Goal: Information Seeking & Learning: Learn about a topic

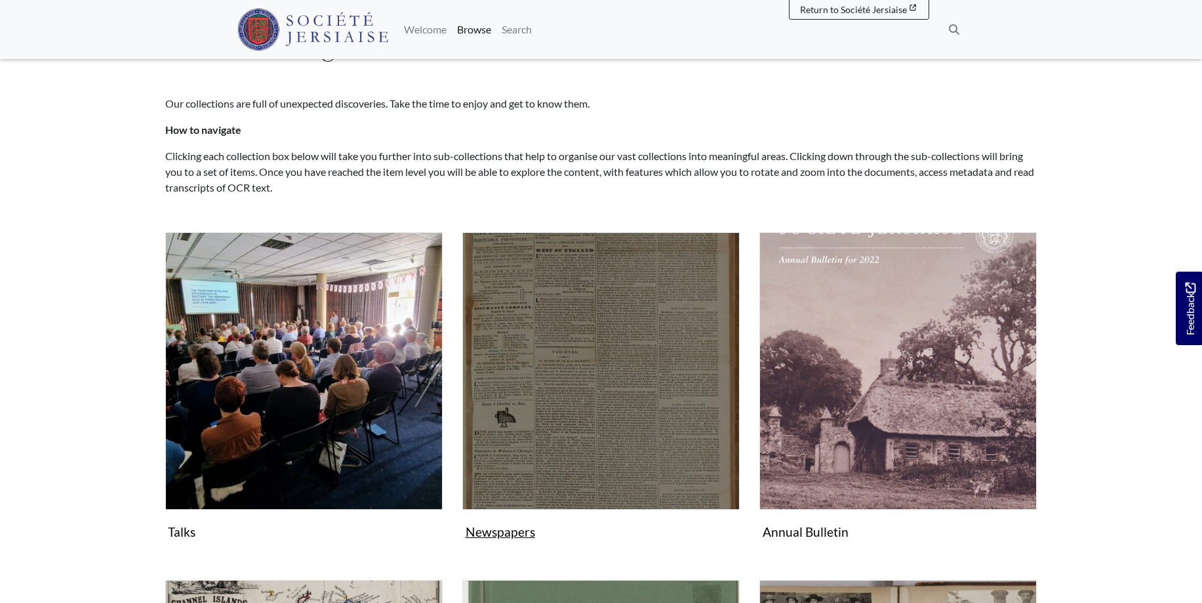
scroll to position [67, 0]
click at [618, 435] on img "Subcollection" at bounding box center [600, 370] width 277 height 277
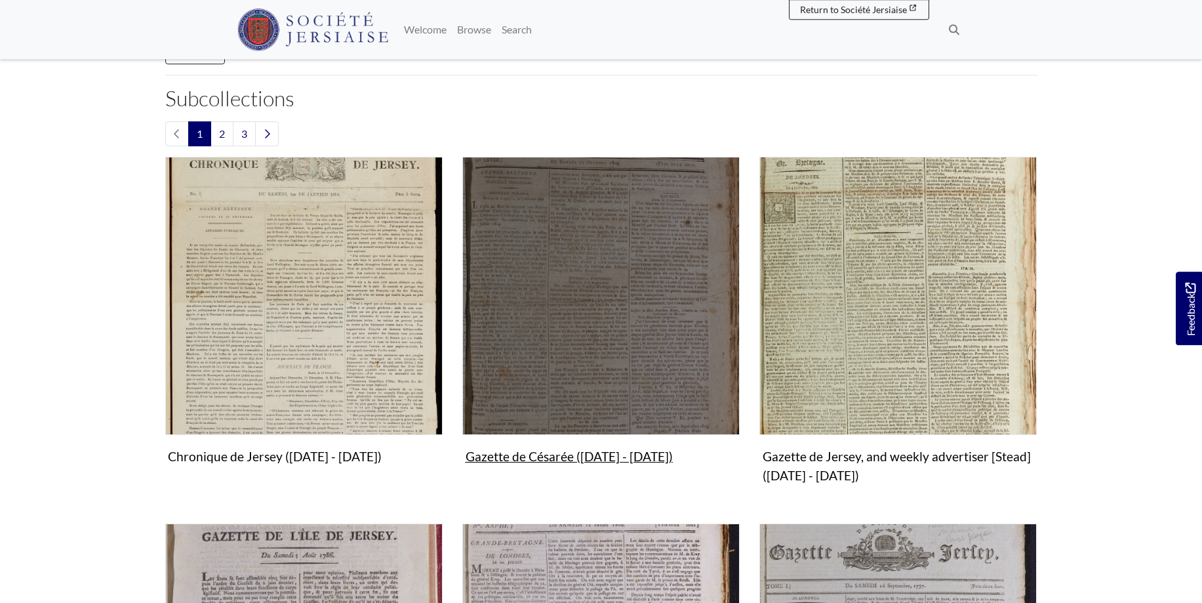
scroll to position [535, 0]
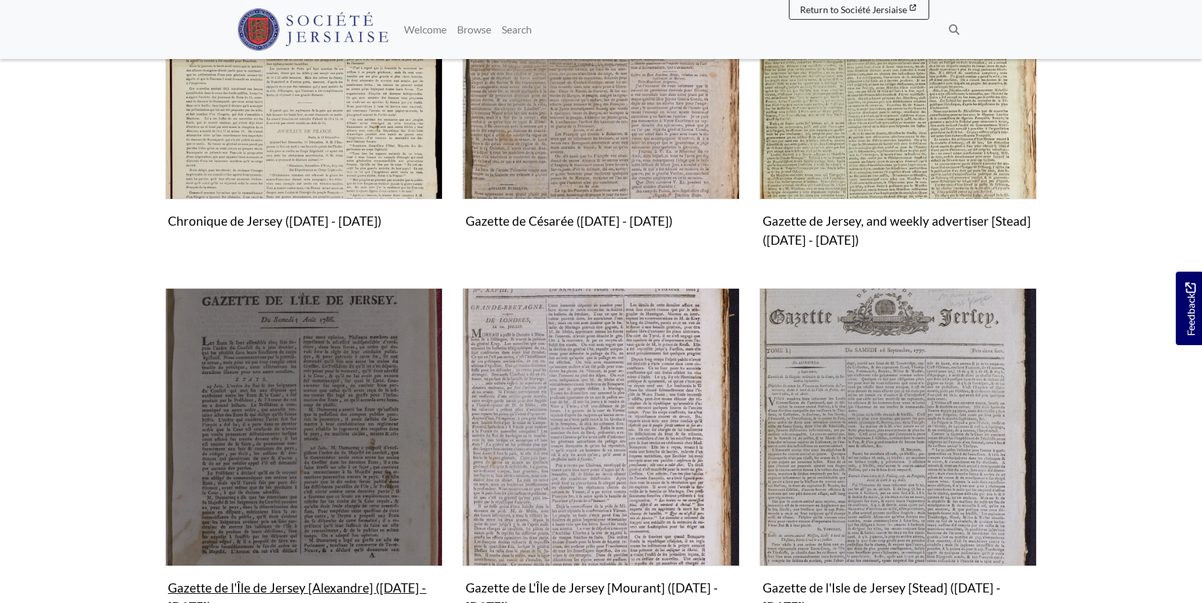
click at [323, 466] on img "Subcollection" at bounding box center [303, 426] width 277 height 277
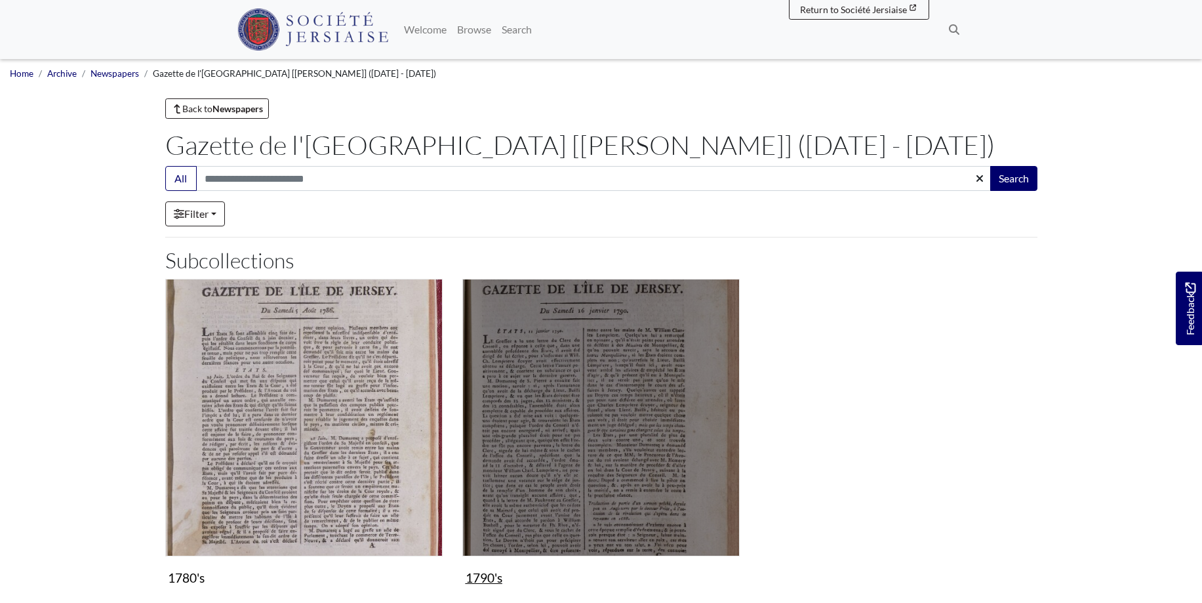
click at [597, 473] on img "Subcollection" at bounding box center [600, 417] width 277 height 277
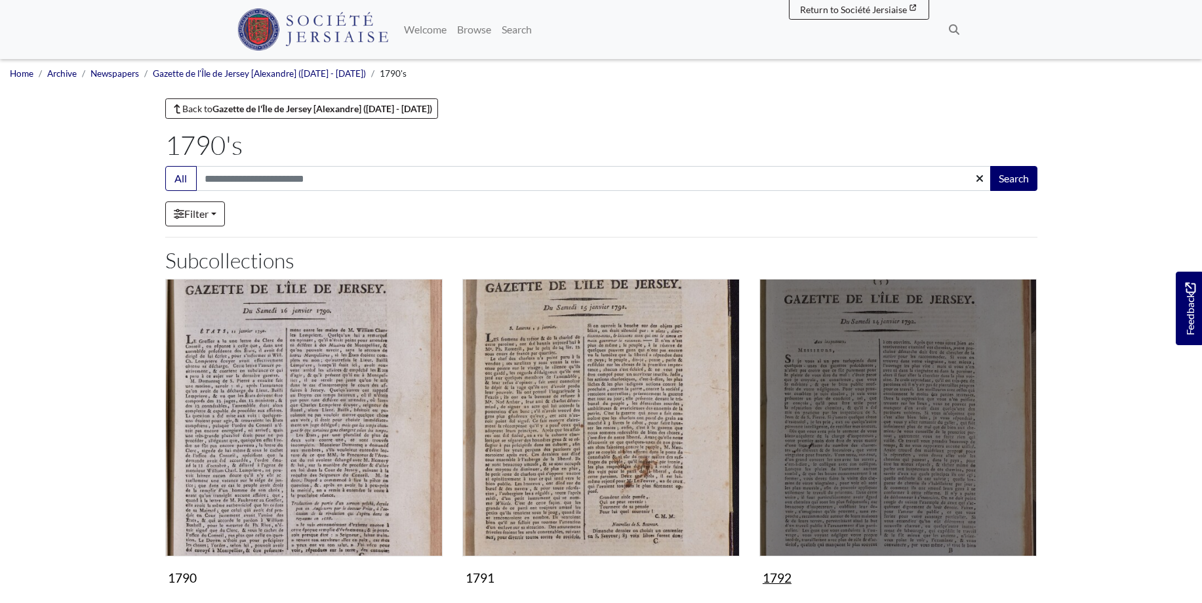
click at [890, 450] on img "Subcollection" at bounding box center [897, 417] width 277 height 277
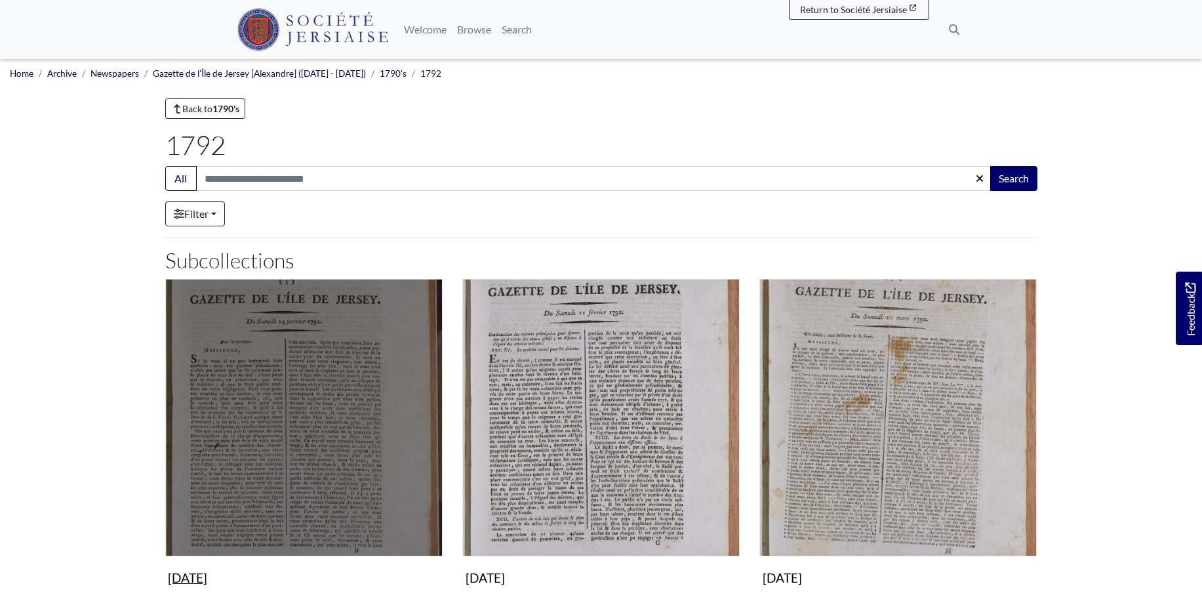
click at [325, 454] on img "Subcollection" at bounding box center [303, 417] width 277 height 277
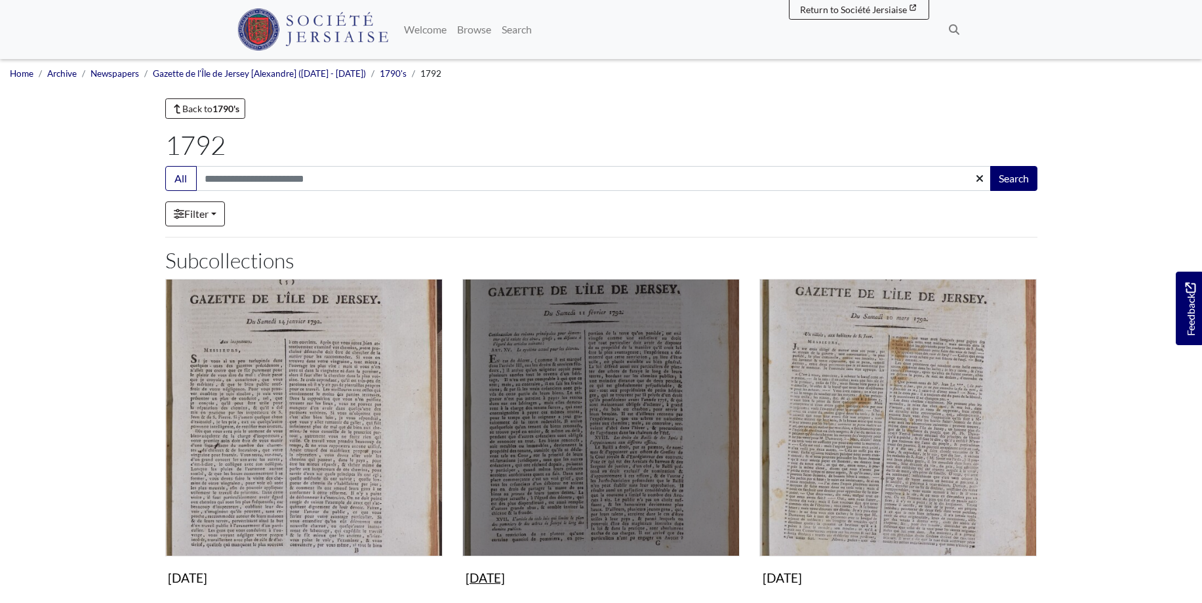
click at [574, 416] on img "Subcollection" at bounding box center [600, 417] width 277 height 277
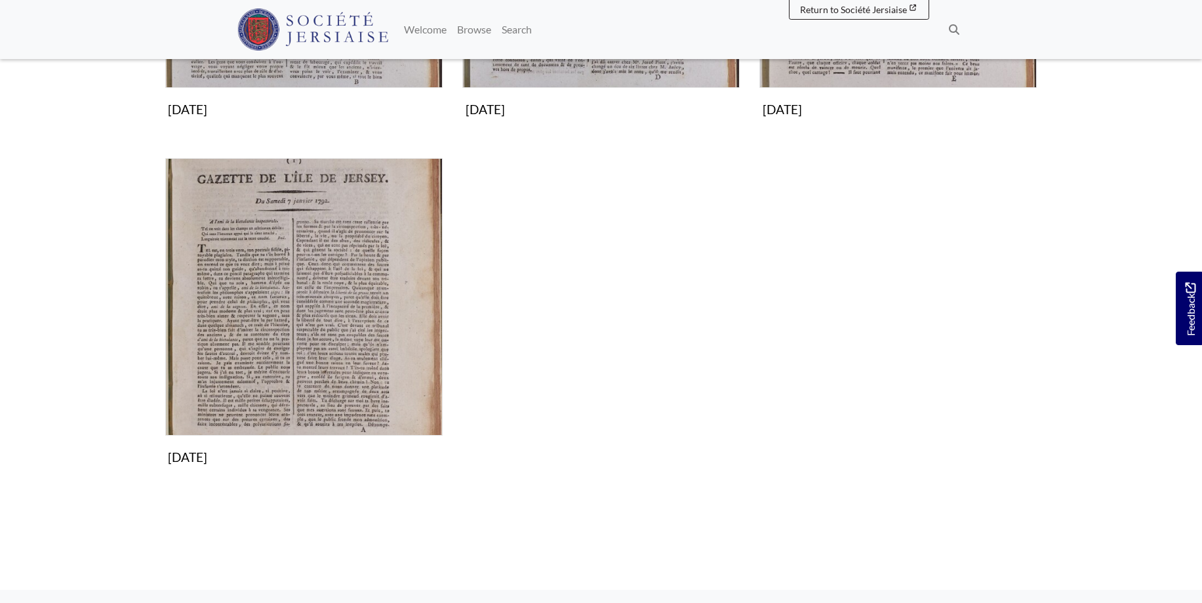
scroll to position [334, 0]
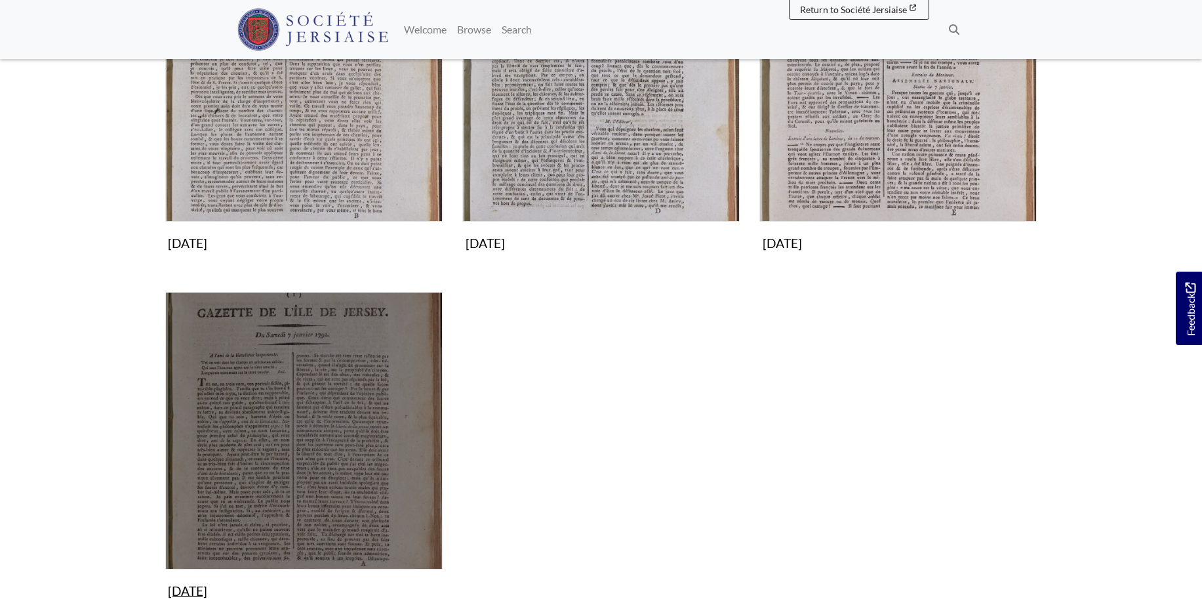
click at [334, 437] on img "Subcollection" at bounding box center [303, 430] width 277 height 277
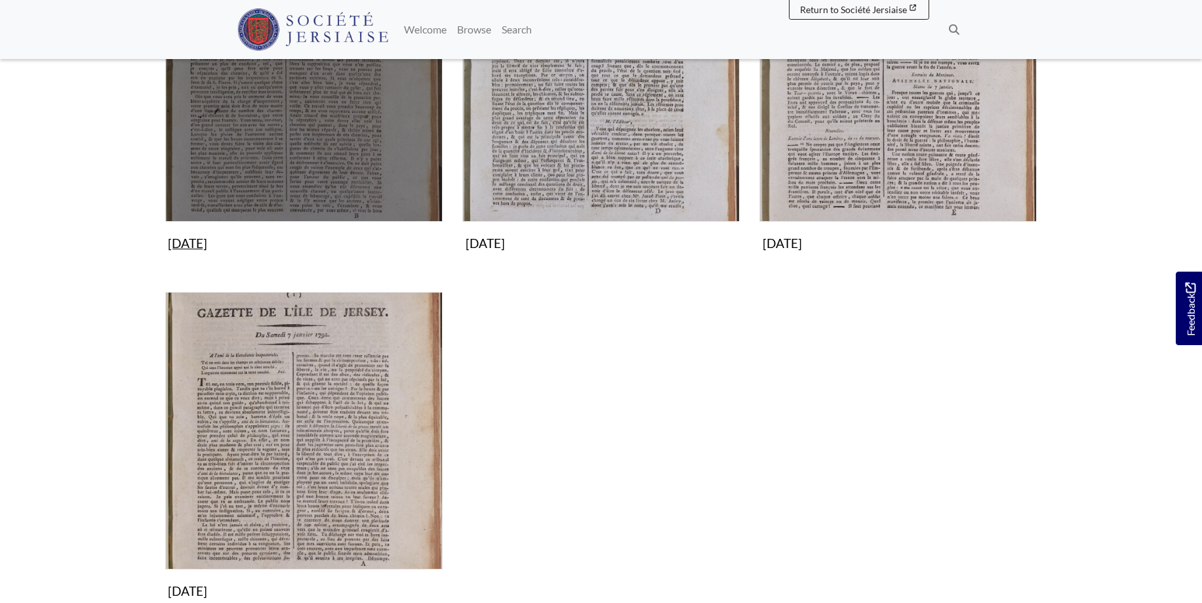
click at [388, 155] on img "Subcollection" at bounding box center [303, 82] width 277 height 277
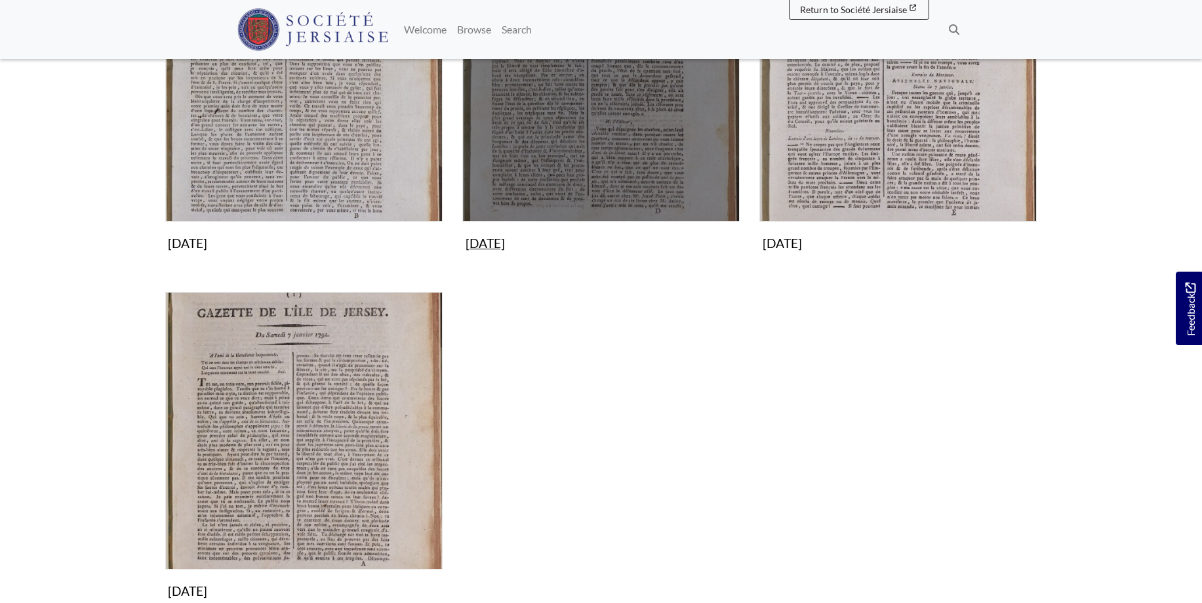
click at [656, 137] on img "Subcollection" at bounding box center [600, 82] width 277 height 277
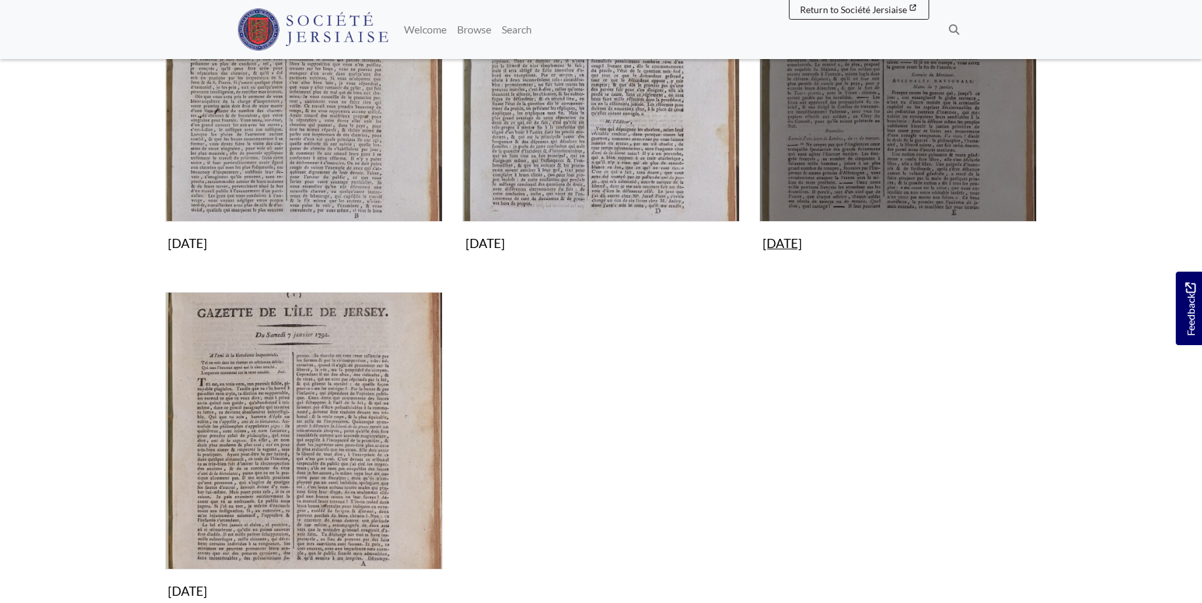
click at [870, 163] on img "Subcollection" at bounding box center [897, 82] width 277 height 277
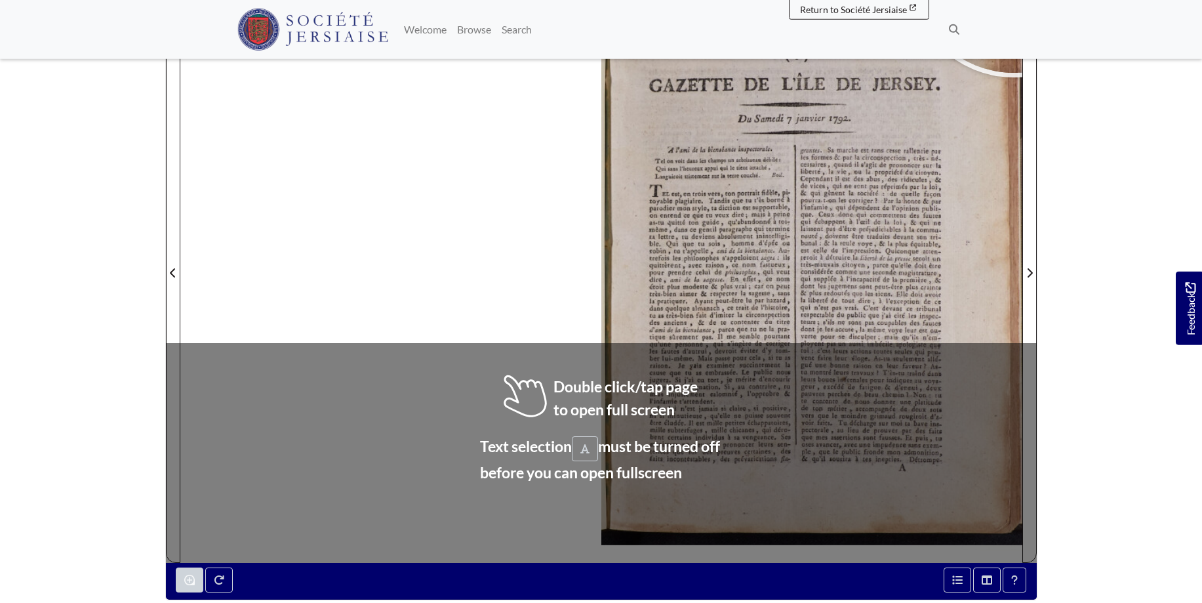
scroll to position [239, 0]
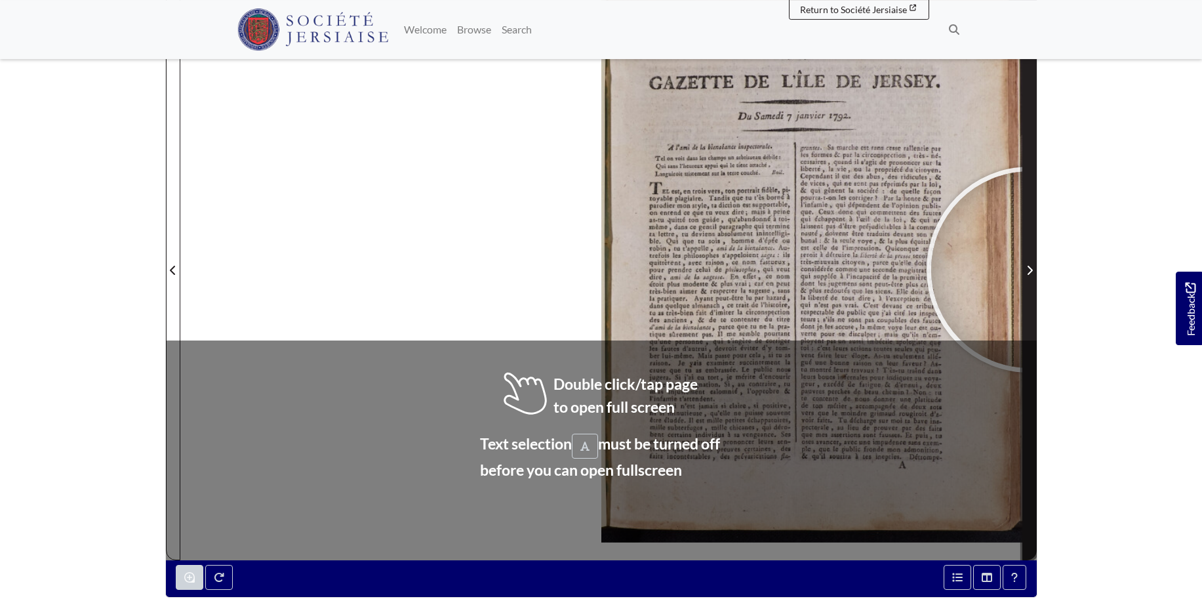
click at [1030, 269] on icon "Next Page" at bounding box center [1029, 270] width 7 height 10
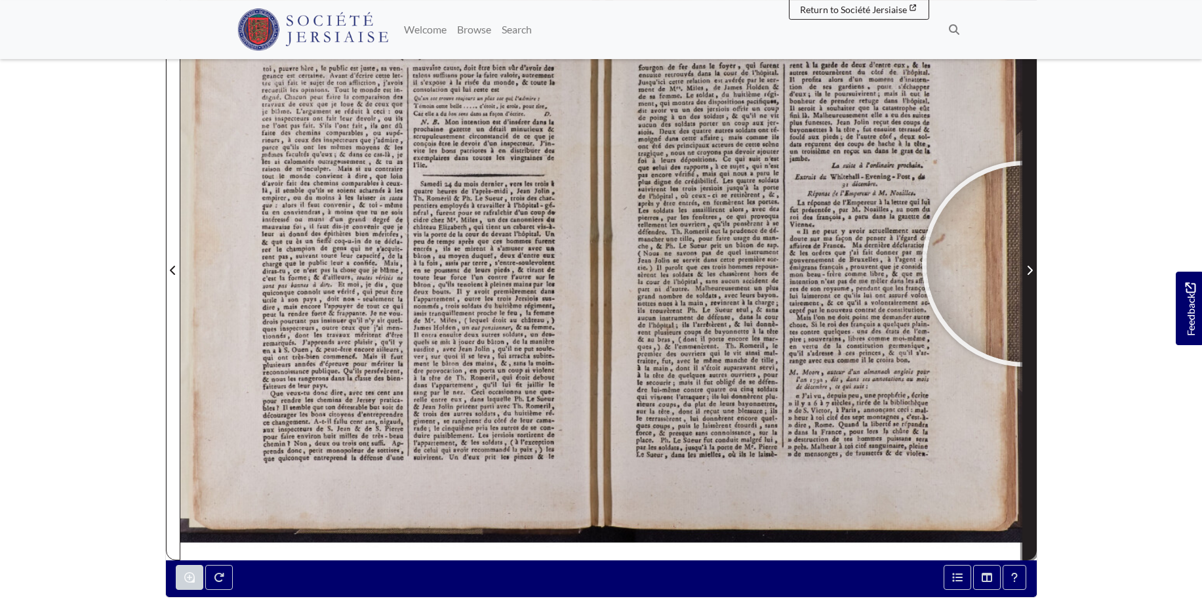
click at [1025, 264] on span "Next Page" at bounding box center [1029, 270] width 13 height 16
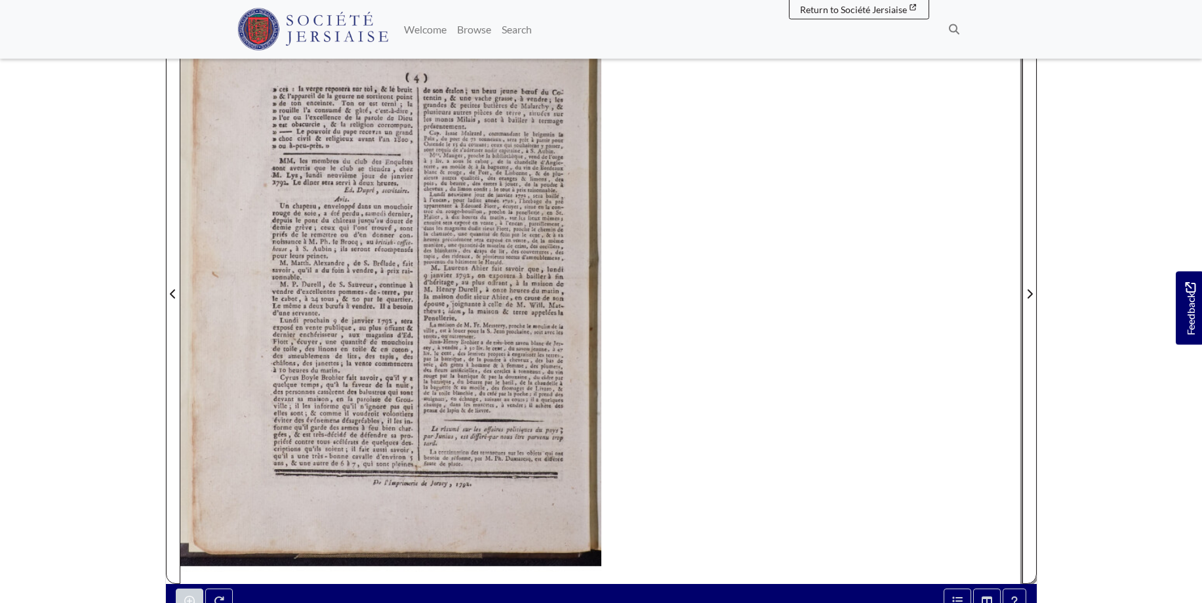
scroll to position [213, 0]
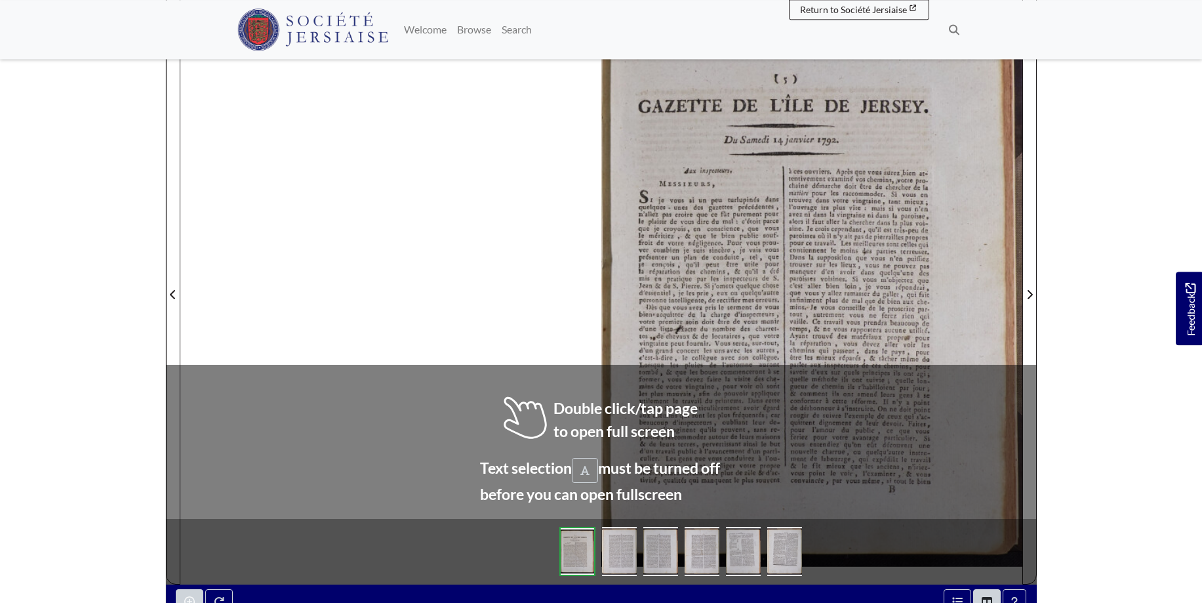
scroll to position [220, 0]
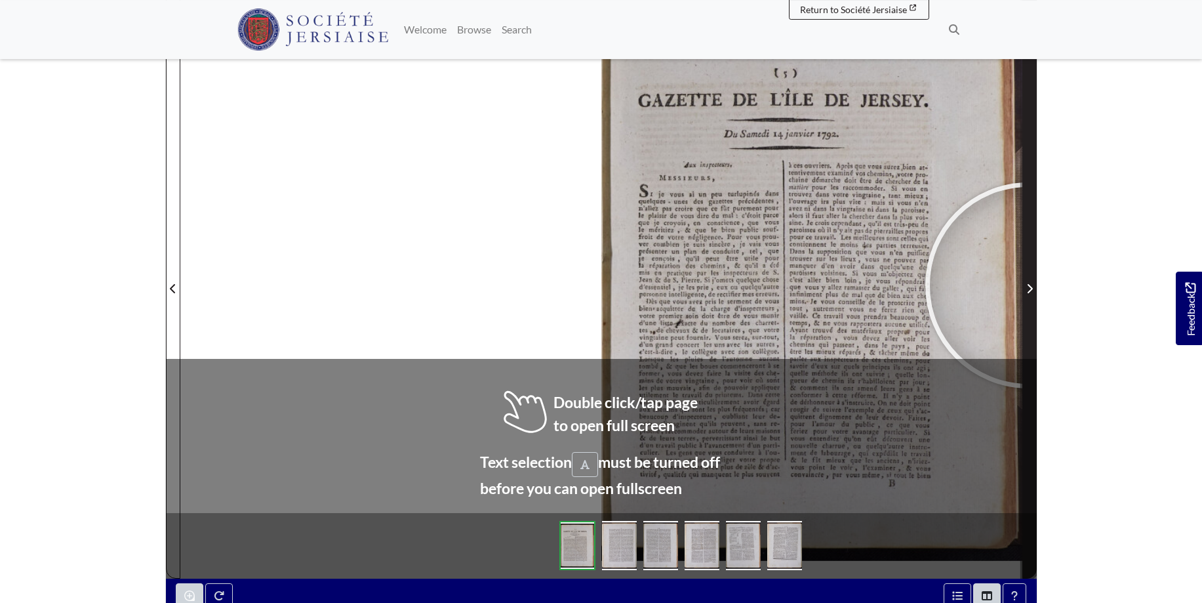
click at [1028, 285] on icon "Next Page" at bounding box center [1029, 288] width 5 height 9
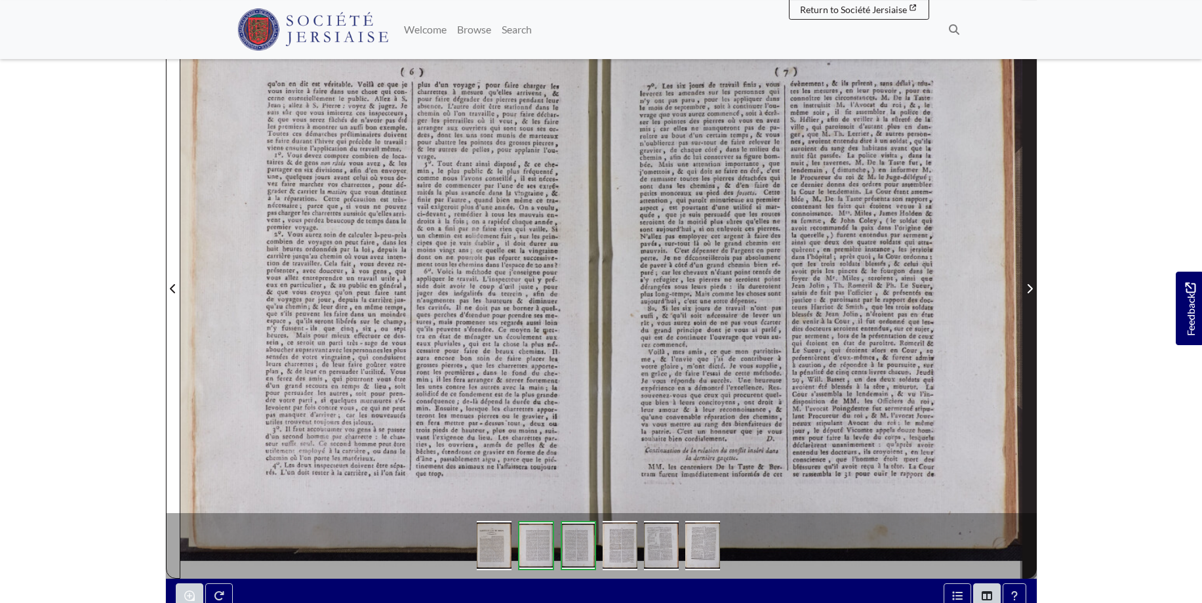
click at [1032, 279] on span "Next Page" at bounding box center [1029, 281] width 13 height 594
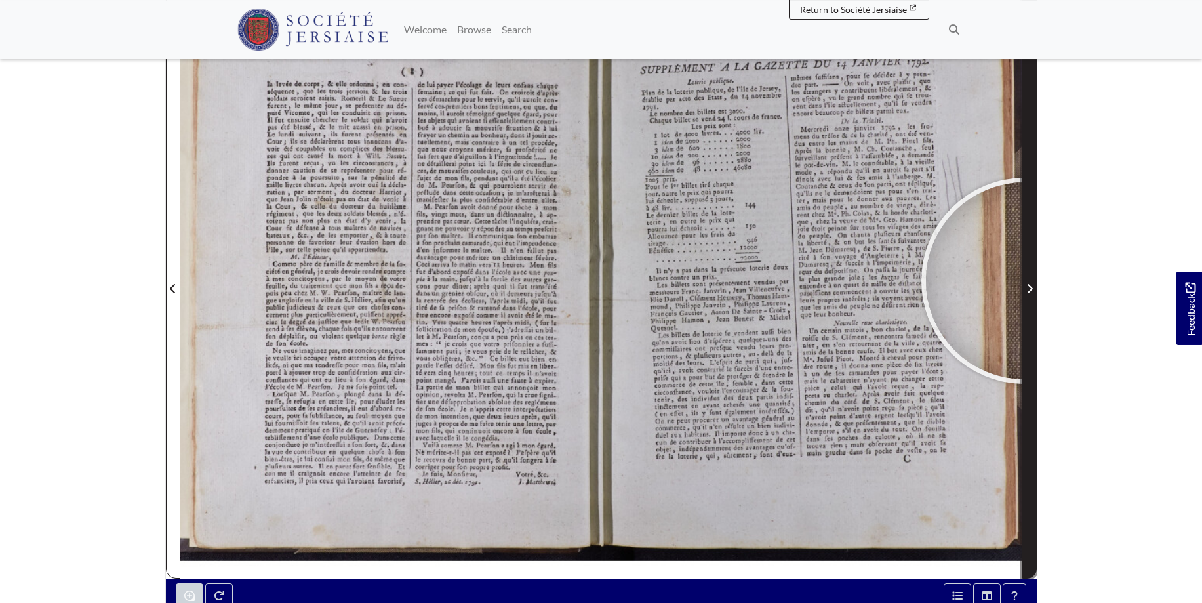
click at [1024, 281] on span "Next Page" at bounding box center [1029, 281] width 13 height 594
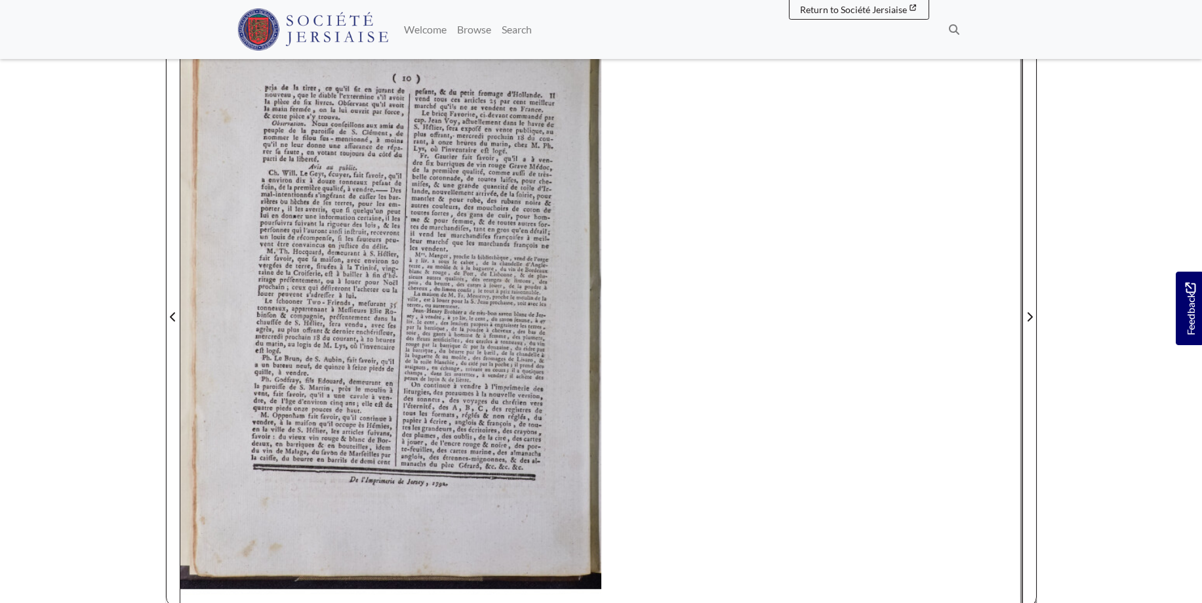
scroll to position [191, 0]
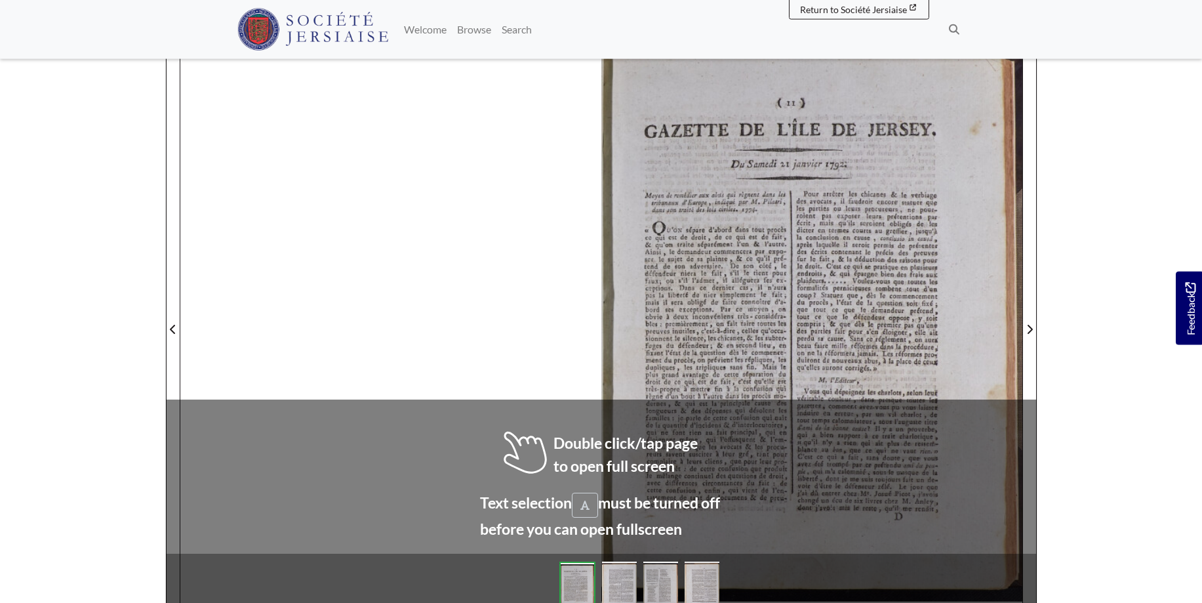
scroll to position [186, 0]
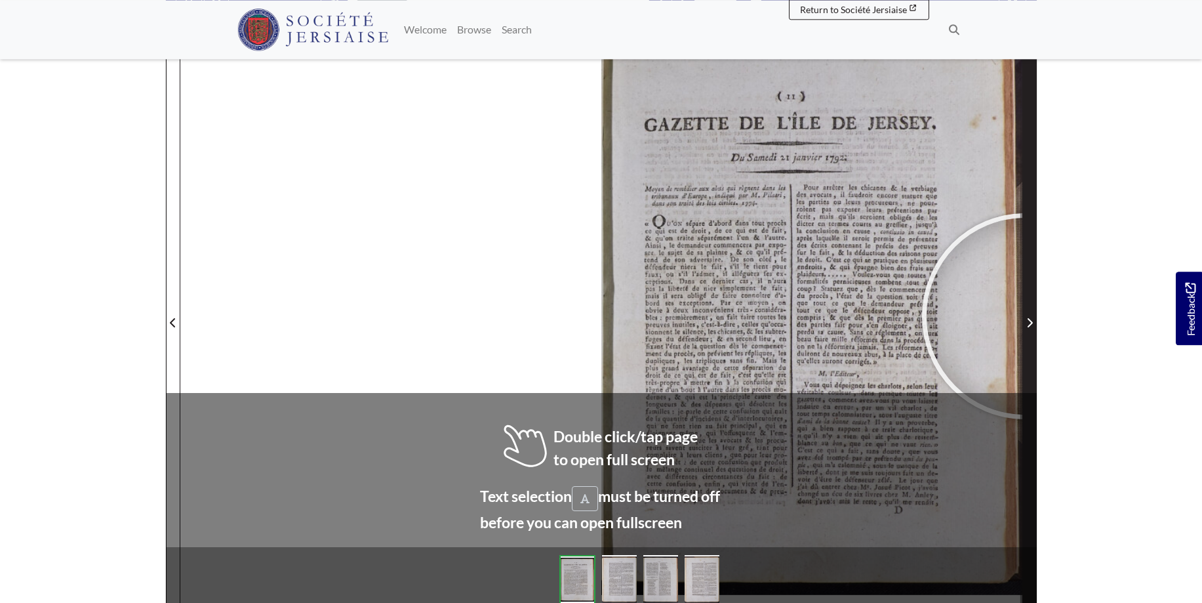
click at [1025, 316] on span "Next Page" at bounding box center [1029, 323] width 13 height 16
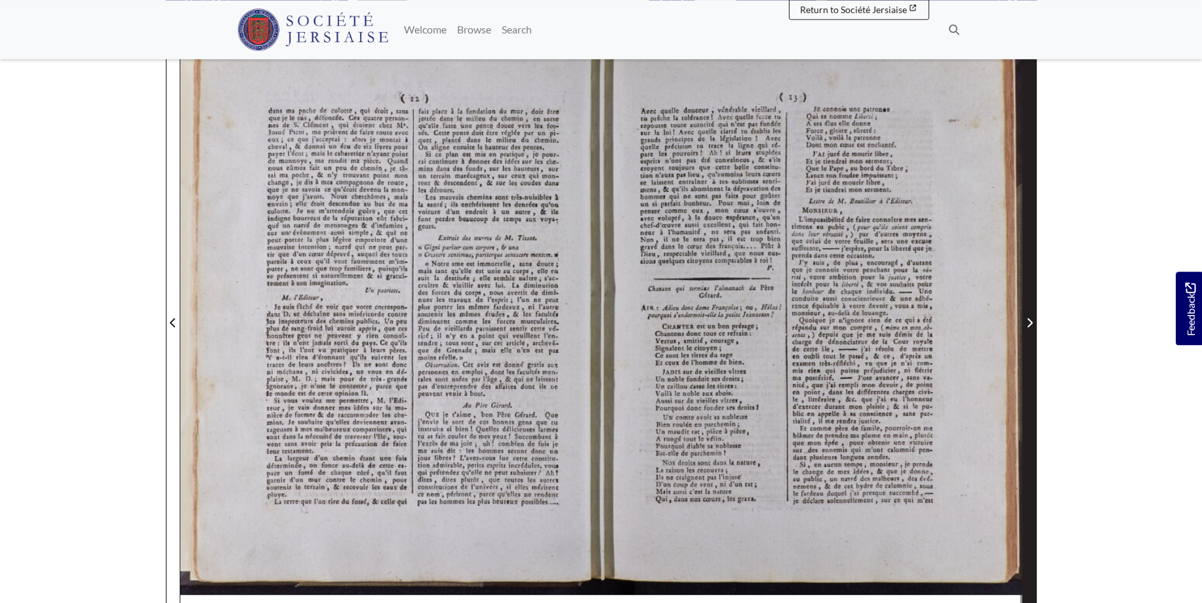
click at [1029, 321] on icon "Next Page" at bounding box center [1029, 322] width 5 height 9
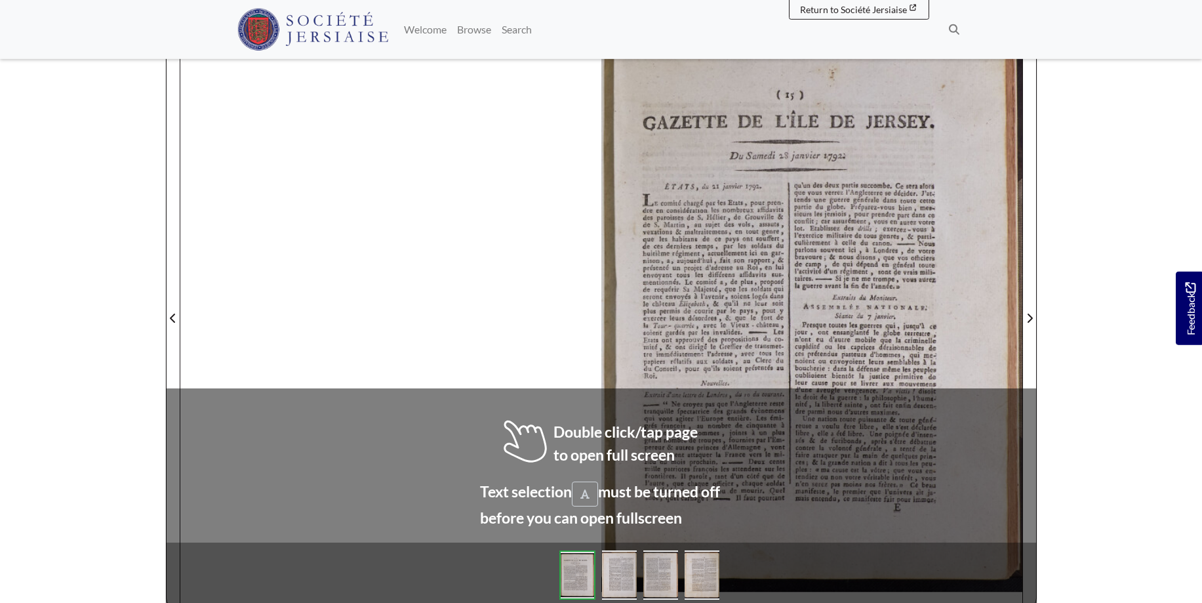
scroll to position [201, 0]
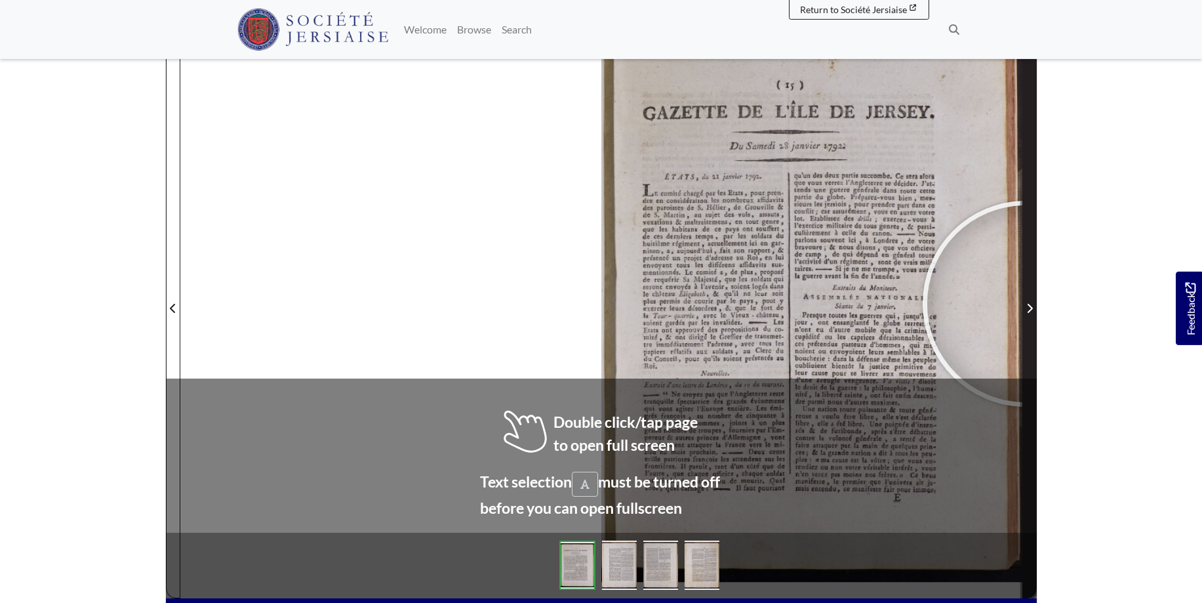
click at [1026, 304] on span "Next Page" at bounding box center [1029, 308] width 13 height 16
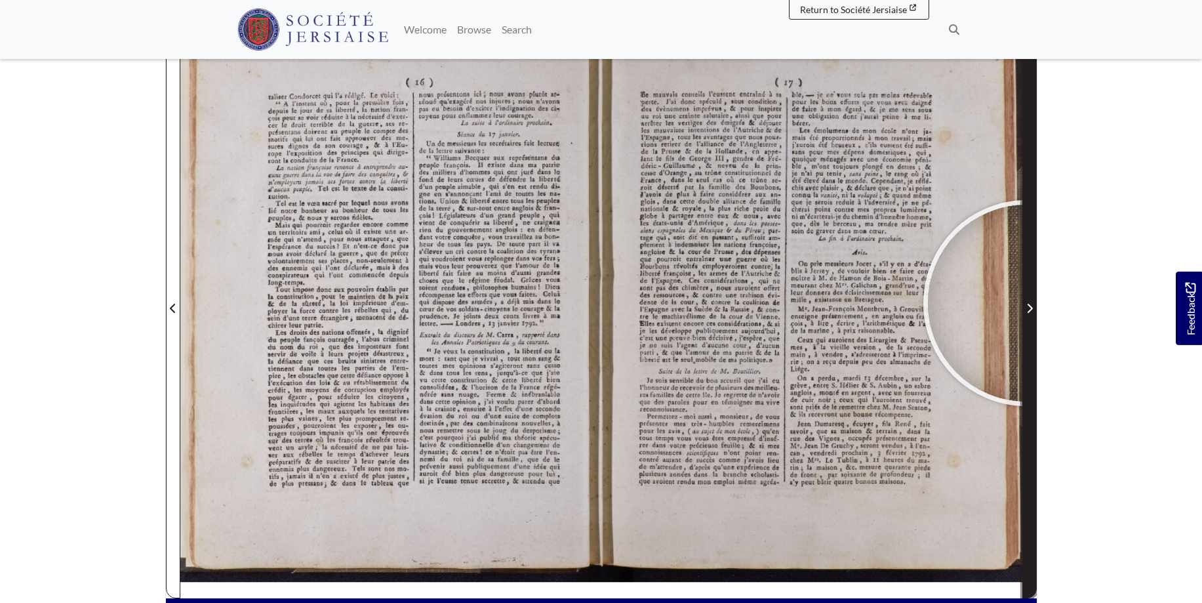
click at [1026, 303] on span "Next Page" at bounding box center [1029, 308] width 13 height 16
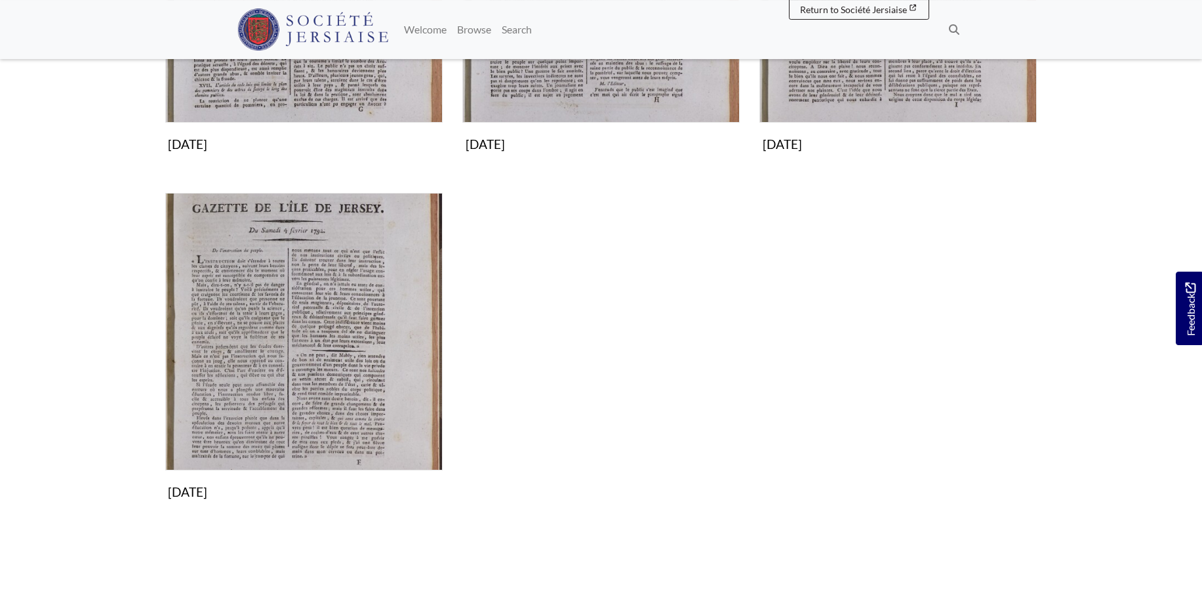
scroll to position [468, 0]
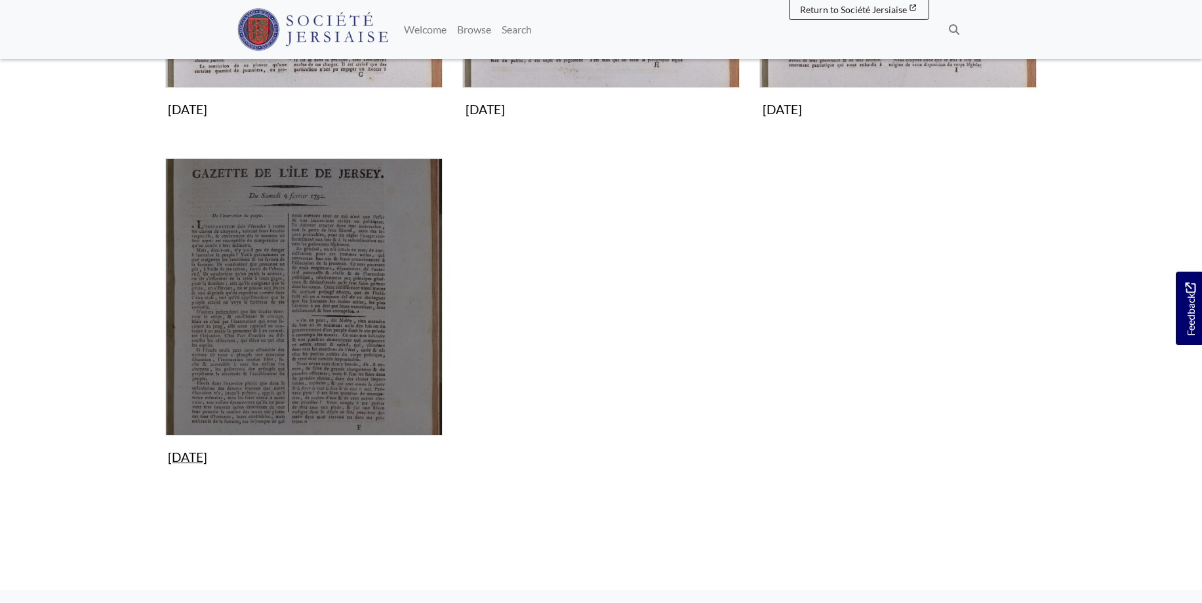
click at [358, 277] on img "Subcollection" at bounding box center [303, 296] width 277 height 277
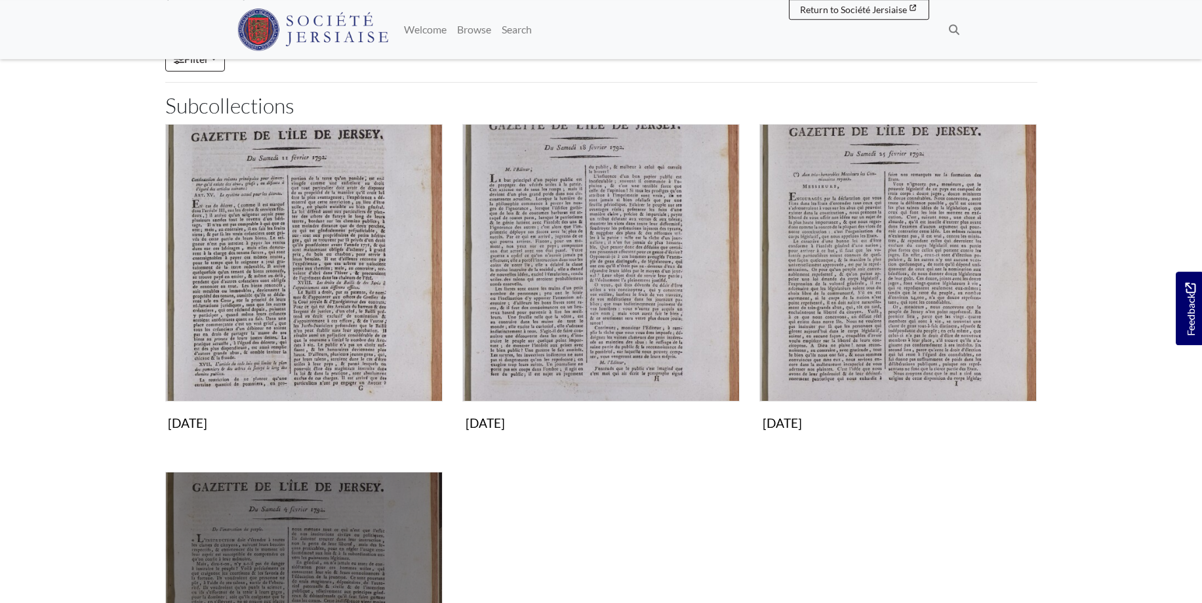
scroll to position [0, 0]
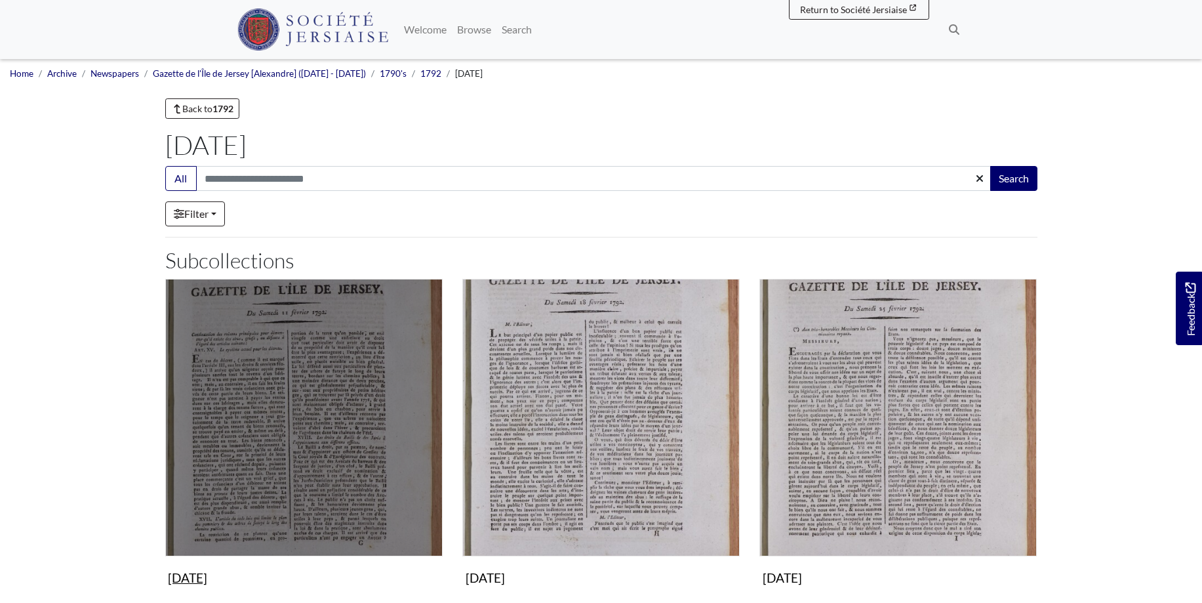
click at [313, 441] on img "Subcollection" at bounding box center [303, 417] width 277 height 277
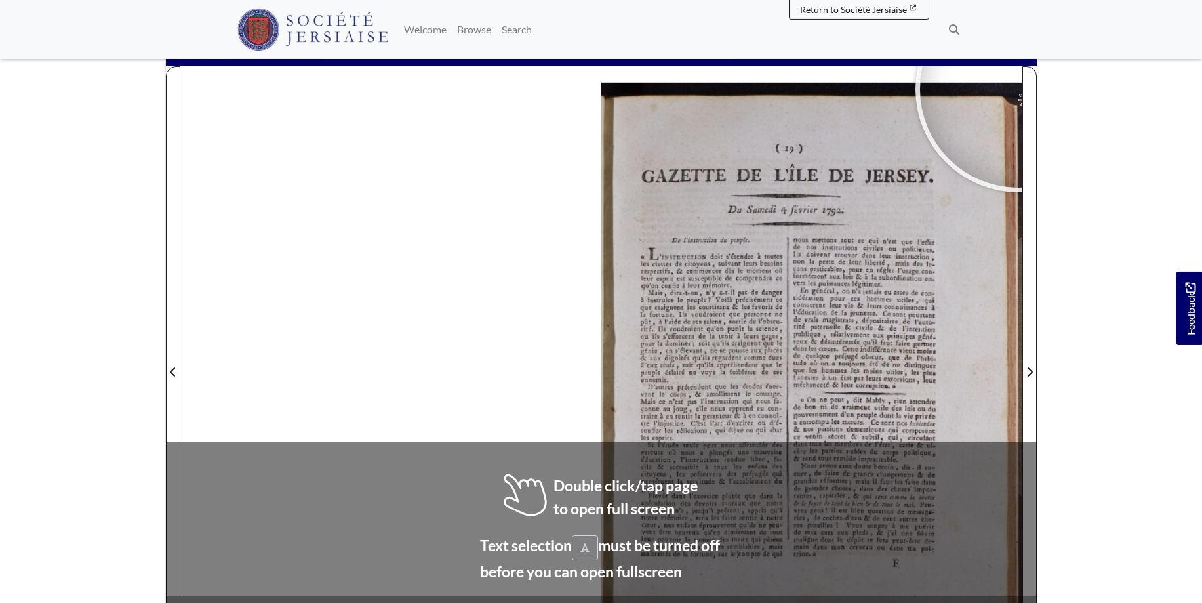
scroll to position [143, 0]
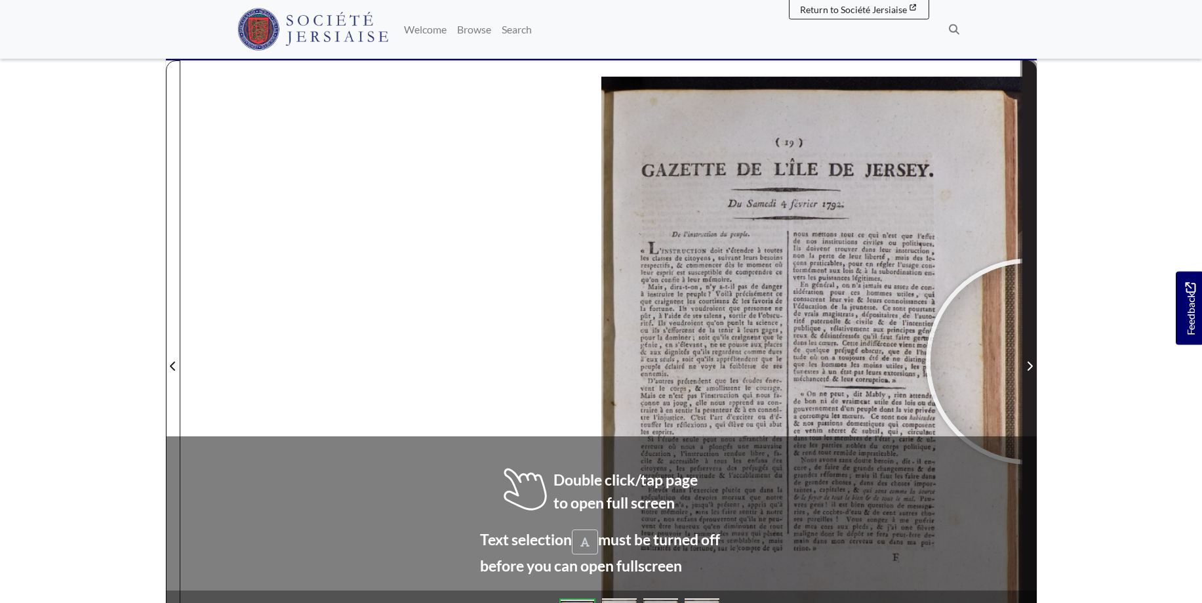
click at [1029, 361] on icon "Next Page" at bounding box center [1029, 366] width 7 height 10
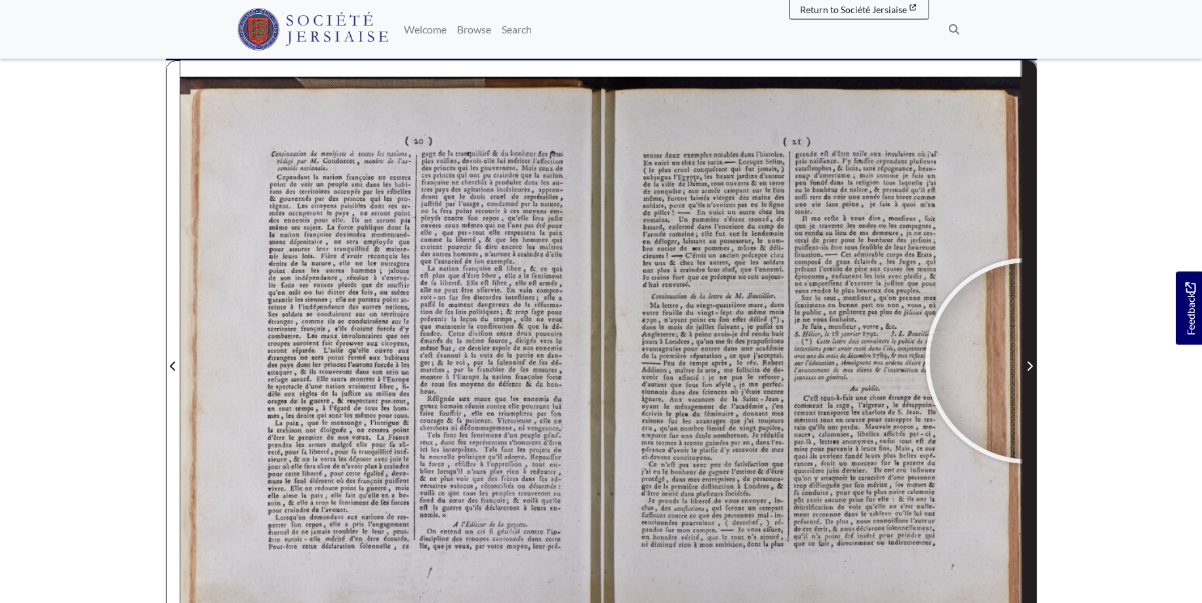
click at [1028, 361] on span "Next Page" at bounding box center [1029, 366] width 13 height 16
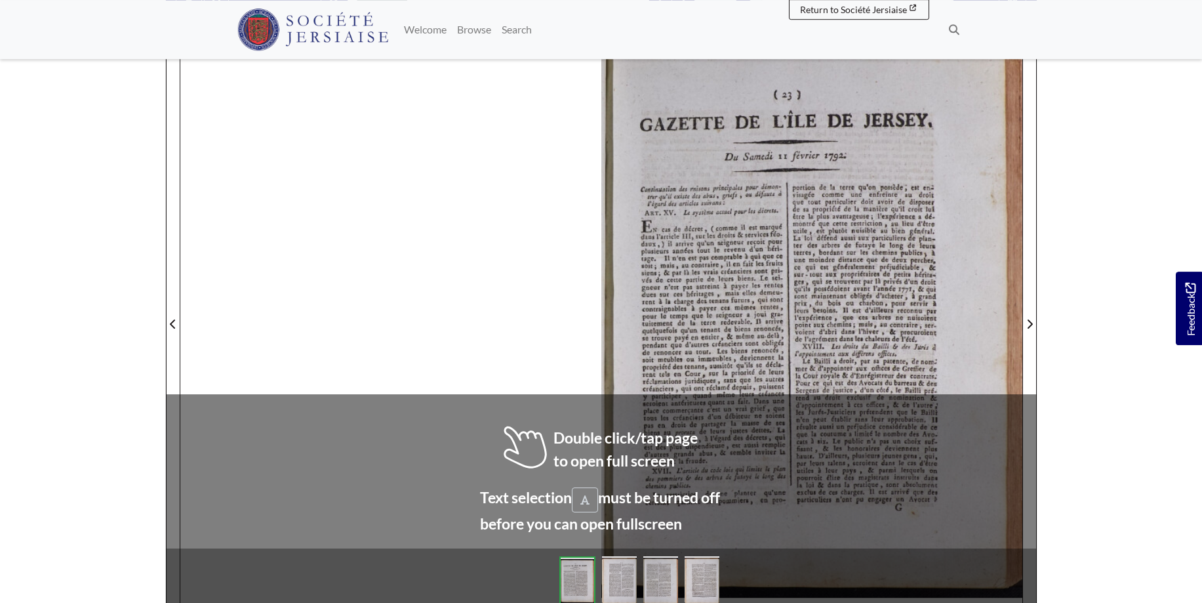
scroll to position [188, 0]
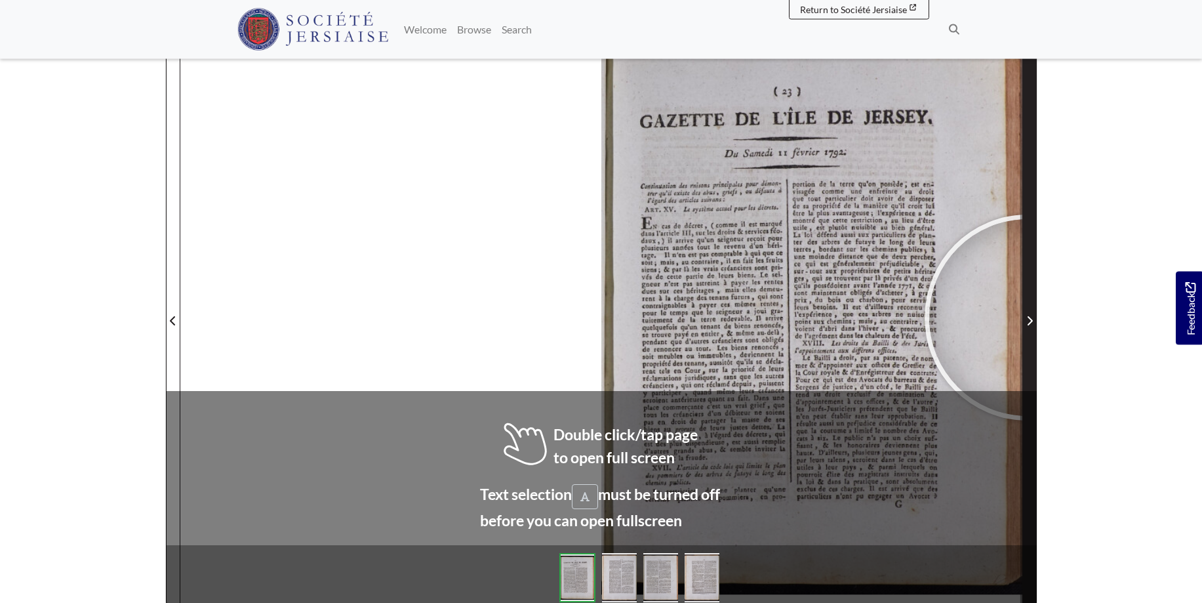
click at [1028, 317] on icon "Next Page" at bounding box center [1029, 320] width 7 height 10
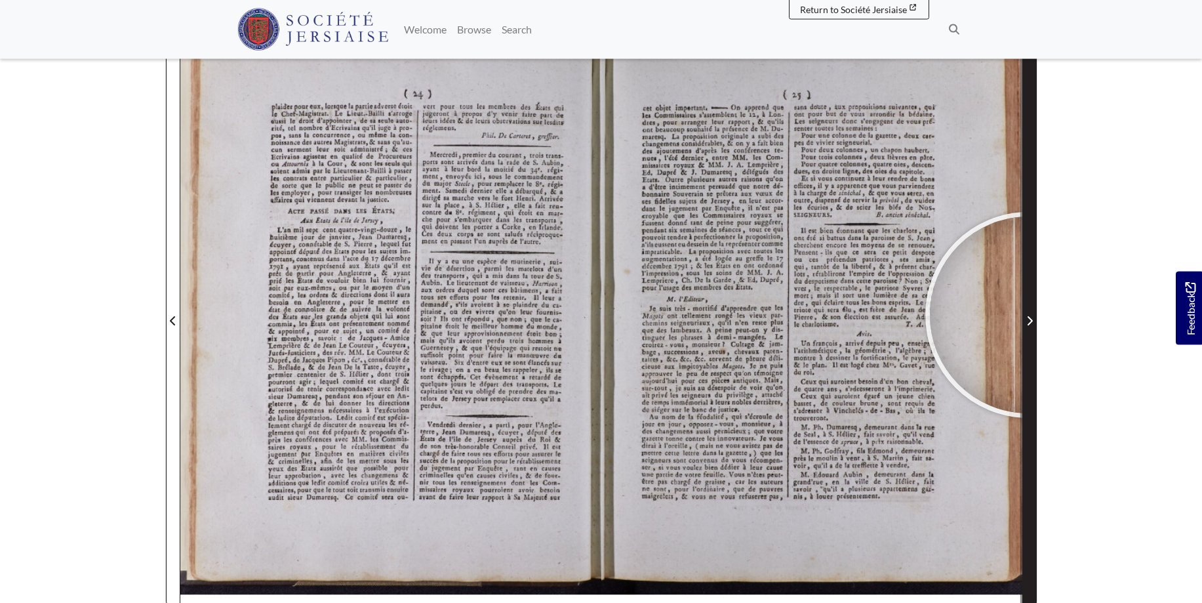
click at [1028, 315] on span "Next Page" at bounding box center [1029, 321] width 13 height 16
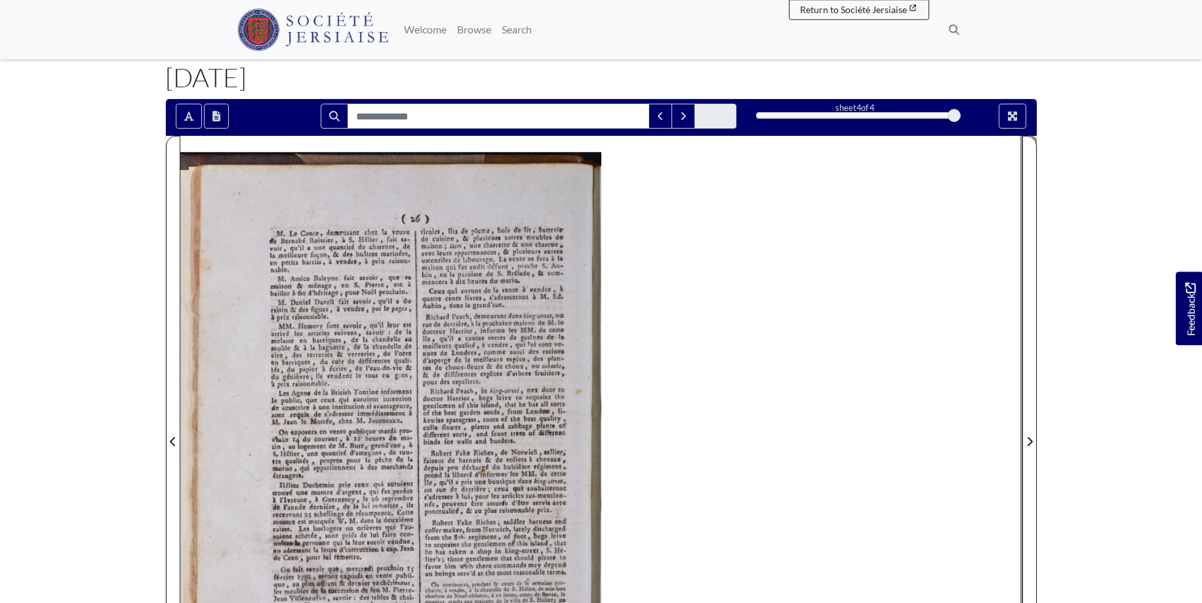
scroll to position [61, 0]
